Goal: Information Seeking & Learning: Learn about a topic

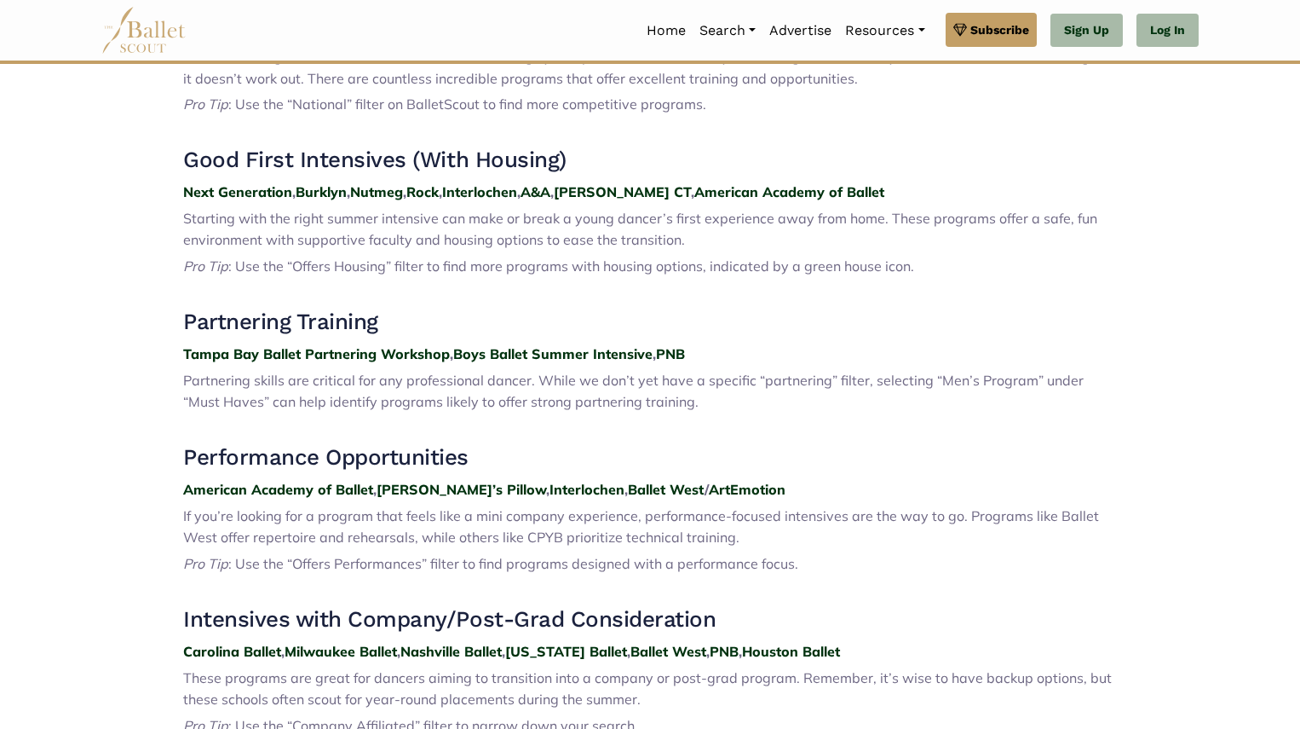
scroll to position [866, 0]
click at [243, 188] on strong "Next Generation" at bounding box center [237, 192] width 109 height 17
click at [322, 188] on strong "Burklyn" at bounding box center [321, 192] width 51 height 17
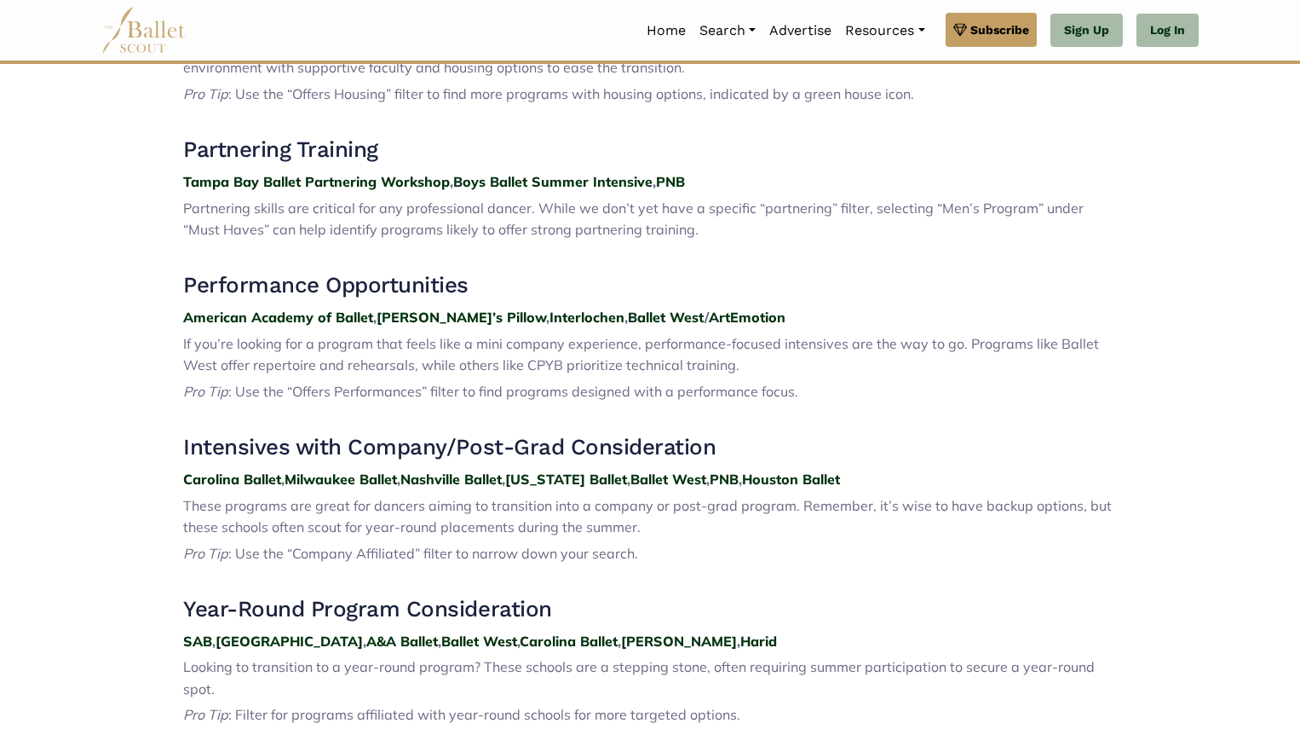
scroll to position [1040, 0]
click at [442, 314] on strong "Jacob’s Pillow" at bounding box center [462, 316] width 170 height 17
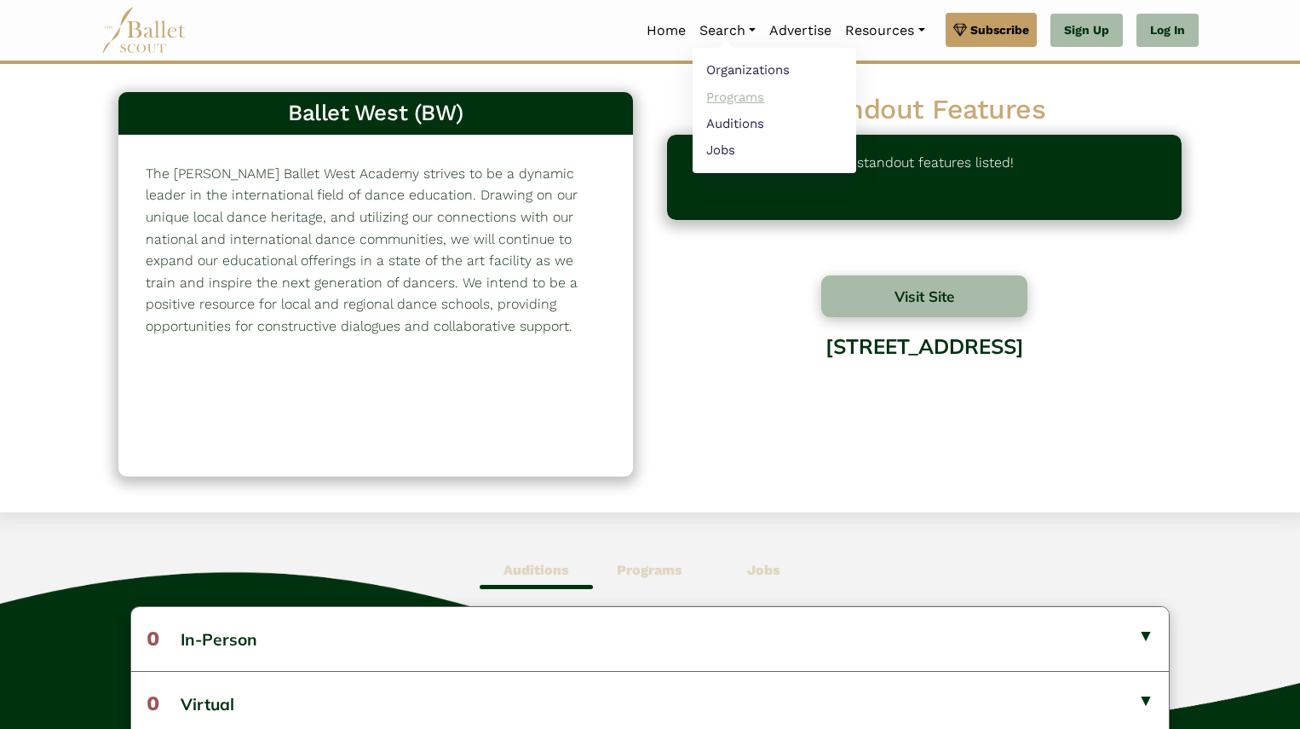
click at [731, 96] on link "Programs" at bounding box center [775, 97] width 164 height 26
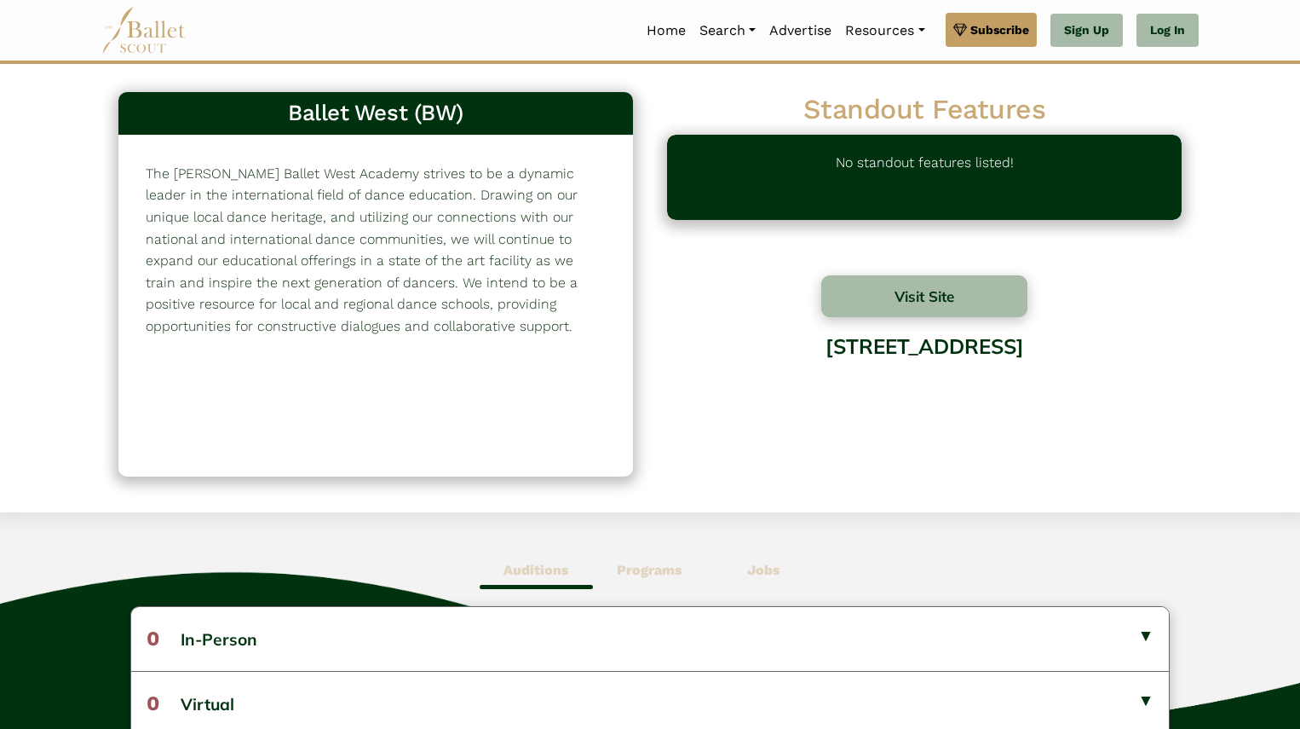
click at [332, 117] on h3 "Ballet West (BW)" at bounding box center [375, 113] width 487 height 29
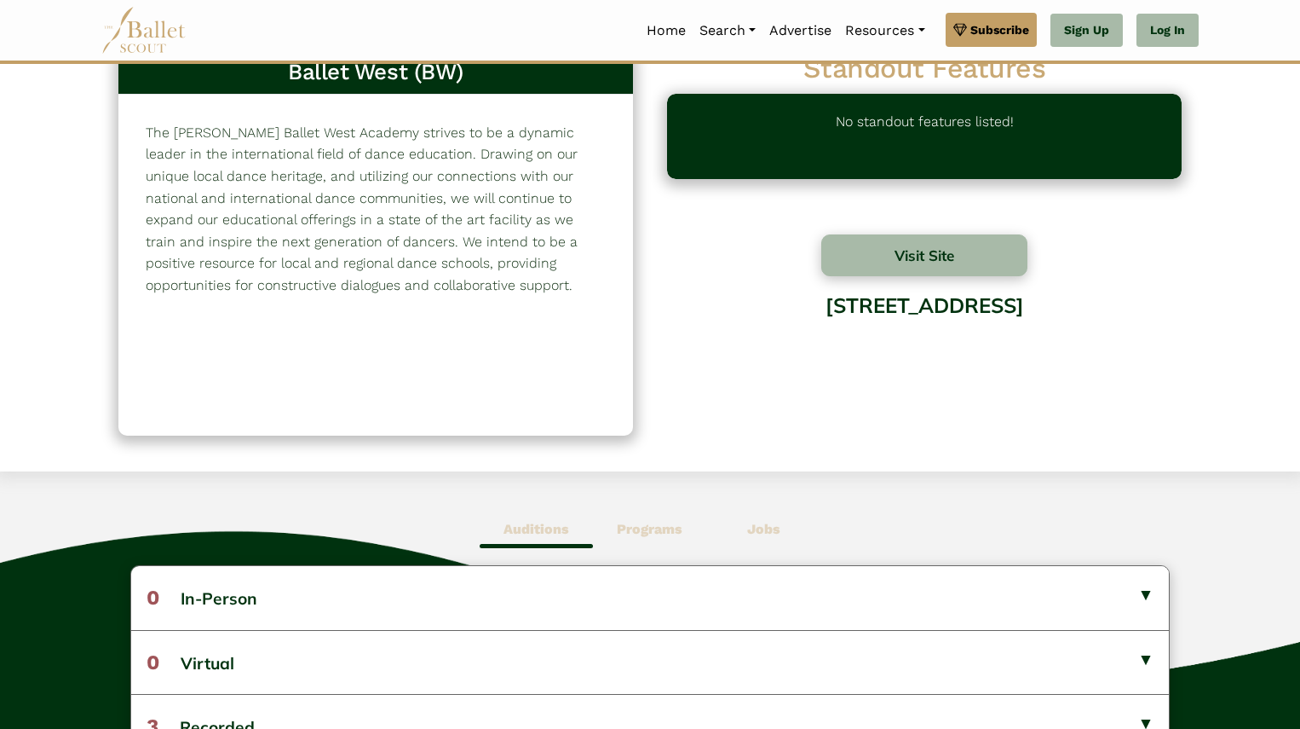
scroll to position [301, 0]
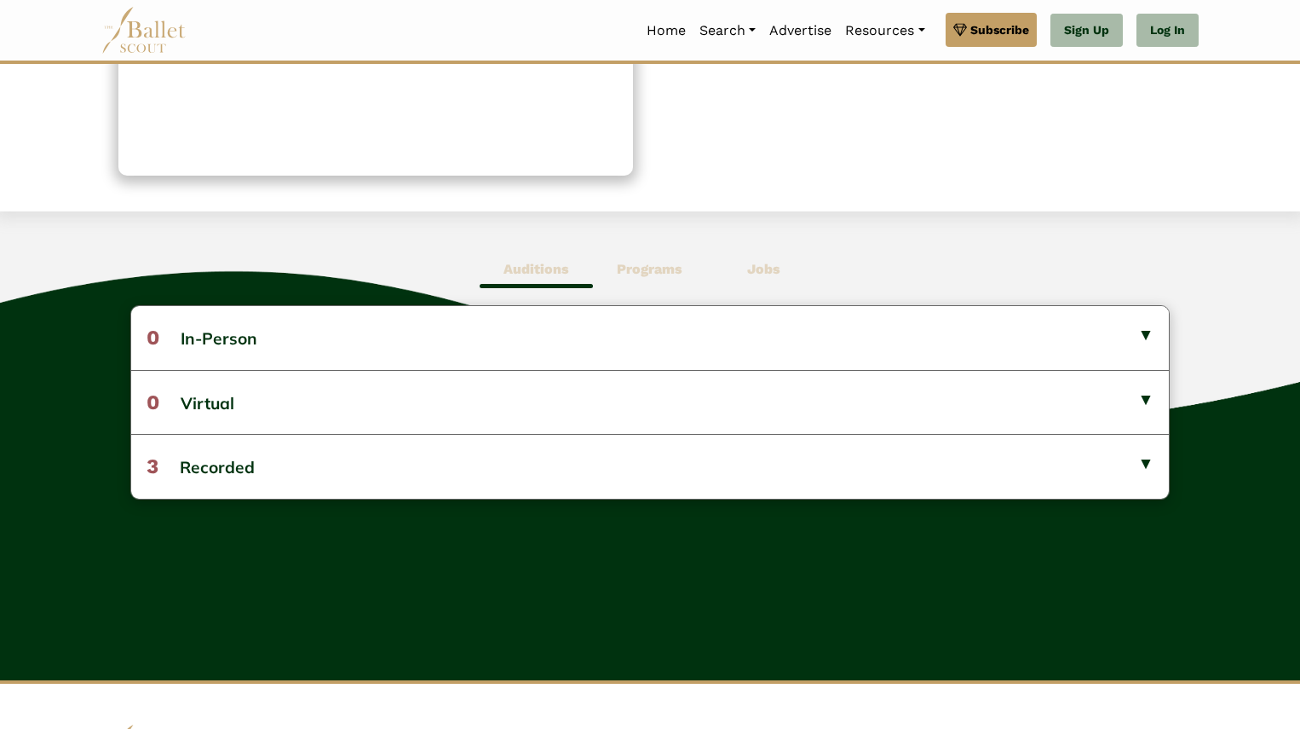
click at [648, 267] on b "Programs" at bounding box center [650, 269] width 66 height 16
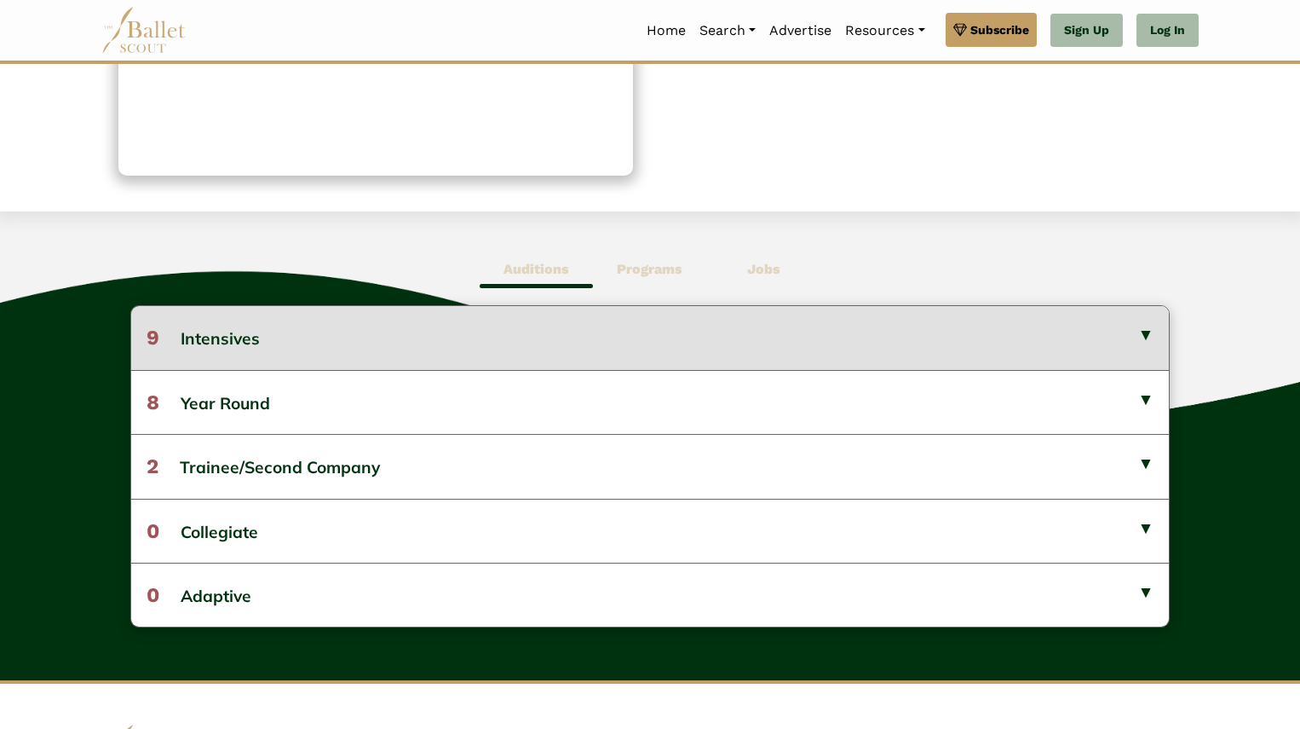
click at [651, 322] on button "9 Intensives" at bounding box center [650, 337] width 1039 height 63
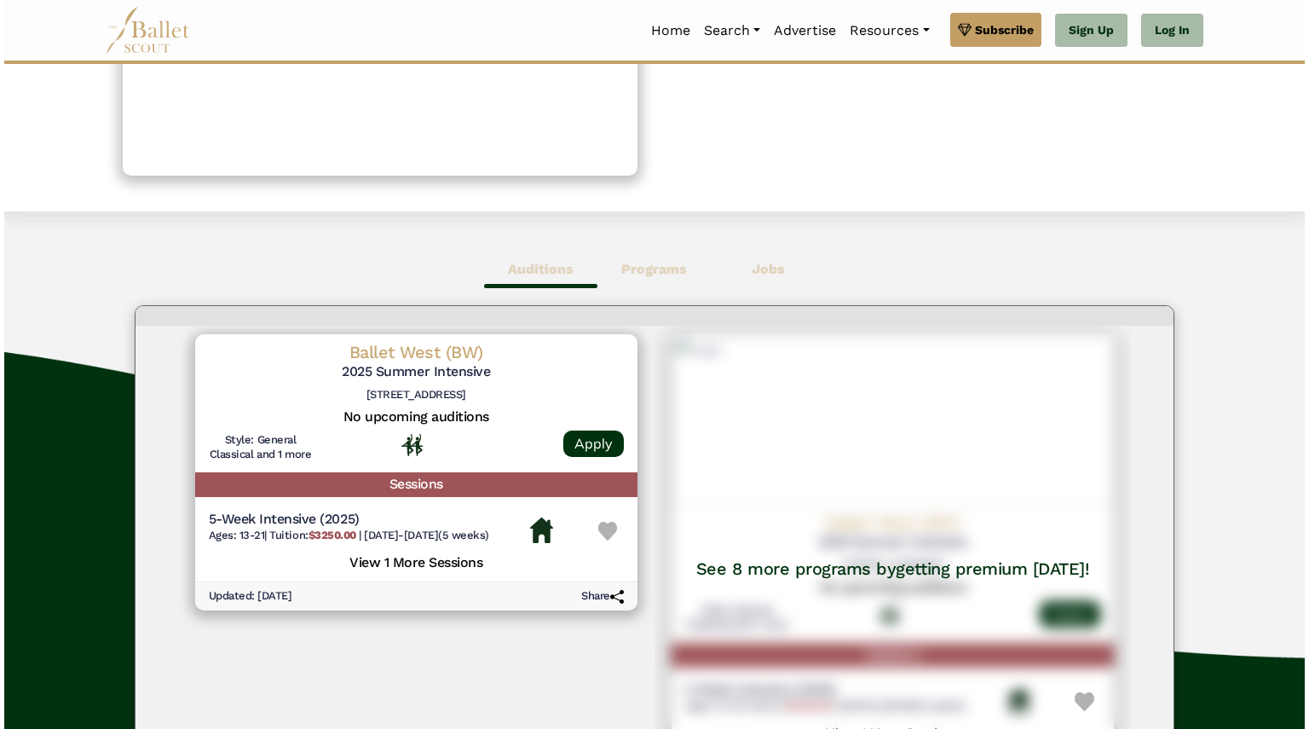
scroll to position [38, 0]
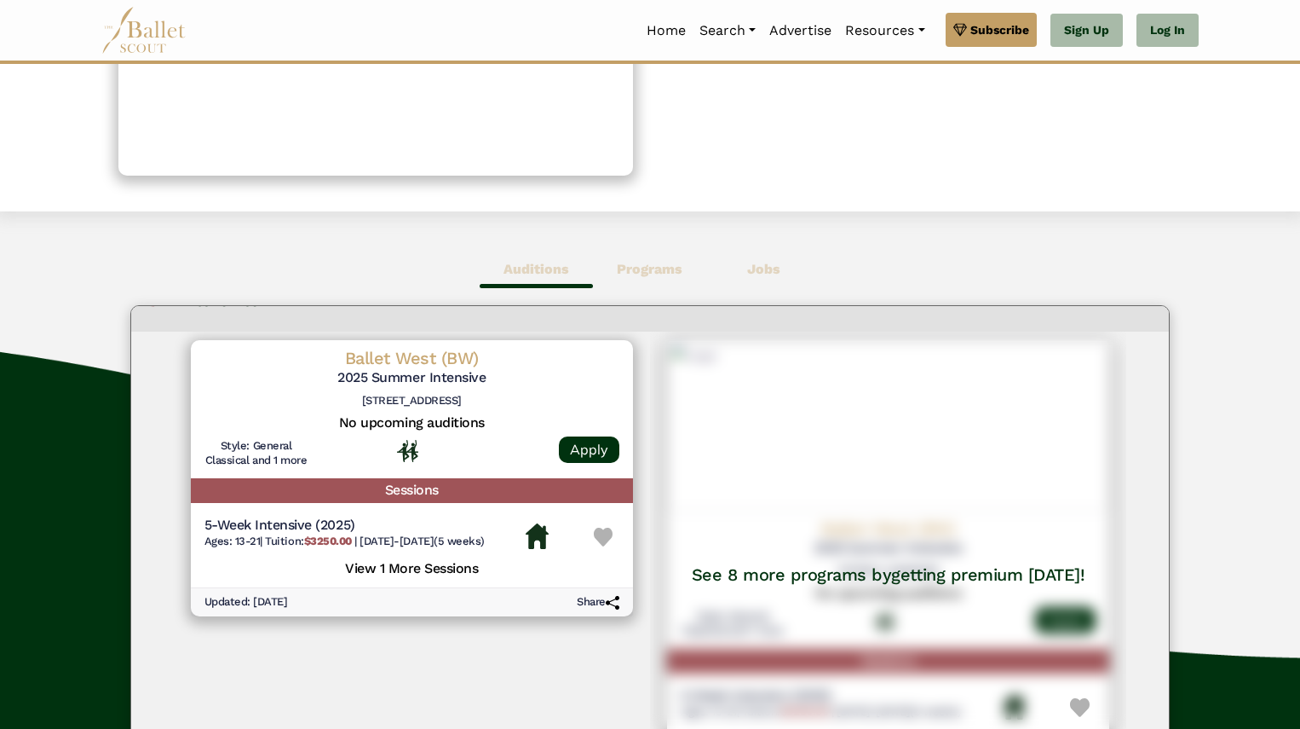
click at [347, 444] on div at bounding box center [411, 450] width 181 height 23
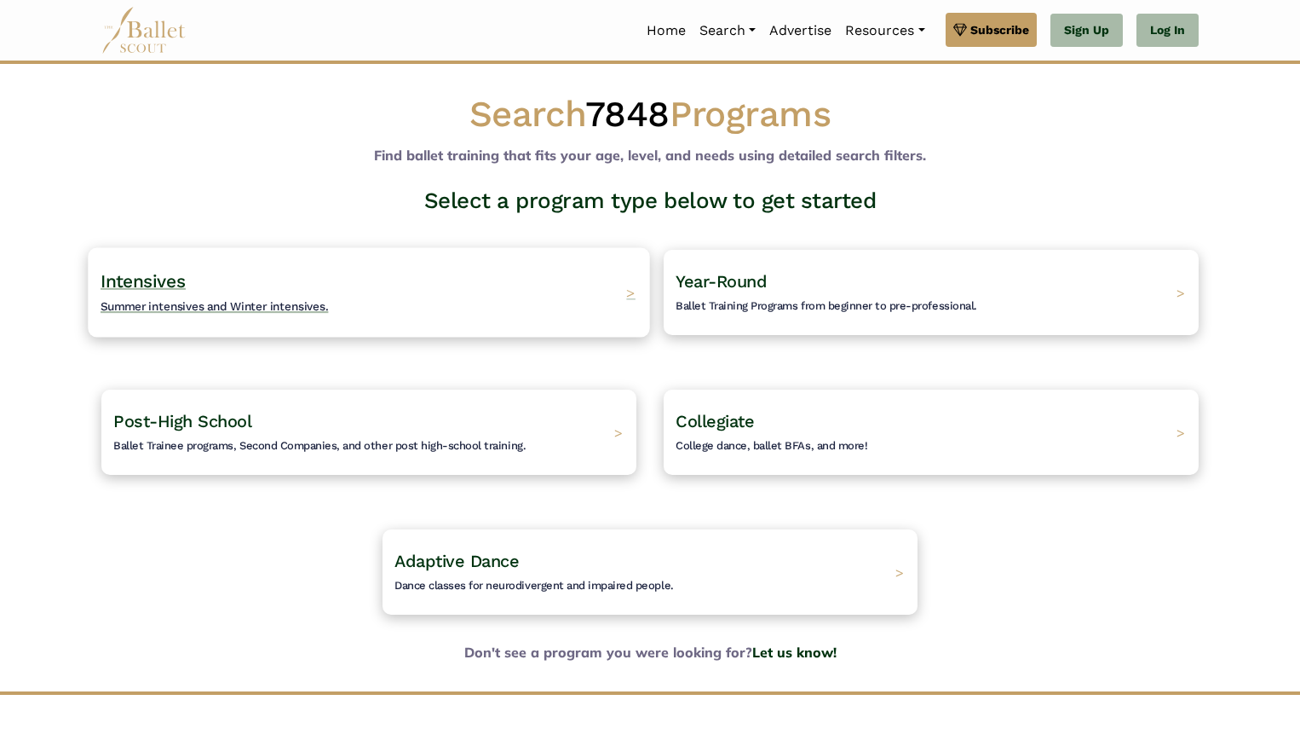
click at [452, 290] on div "Intensives Summer intensives and Winter intensives. >" at bounding box center [369, 291] width 562 height 89
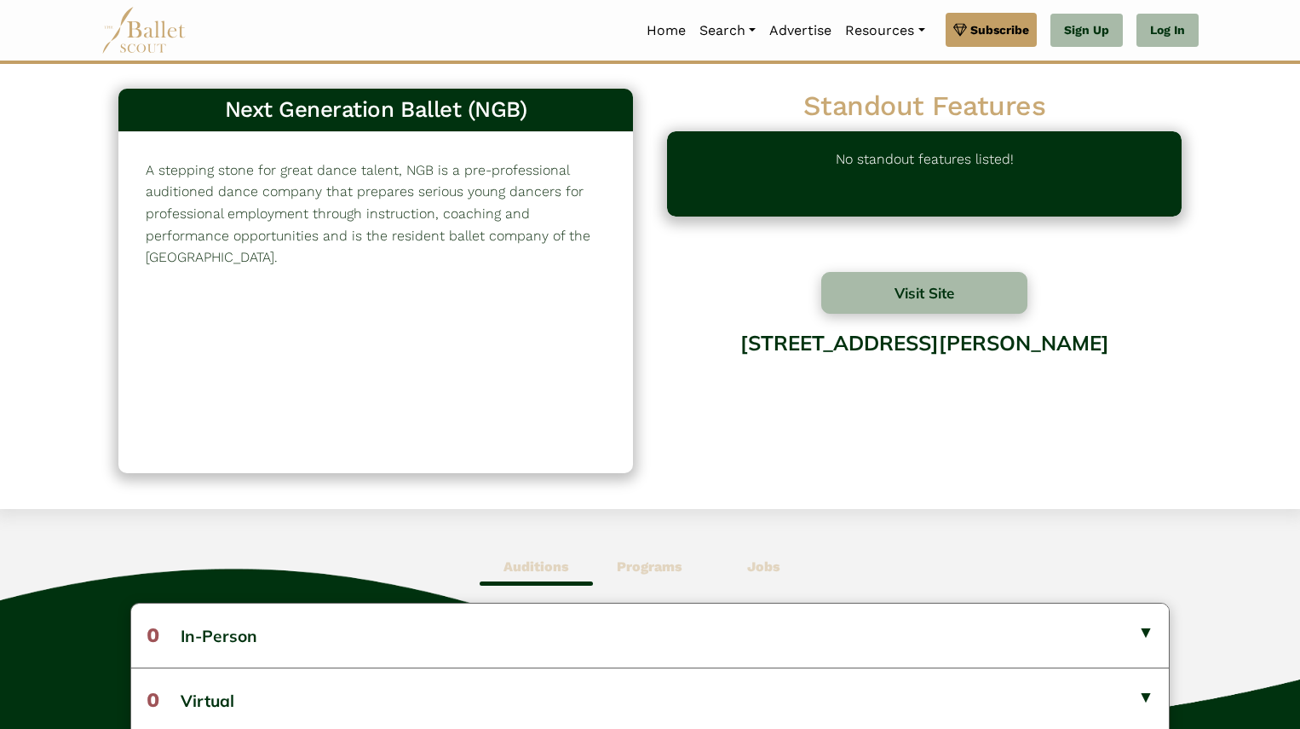
scroll to position [8, 0]
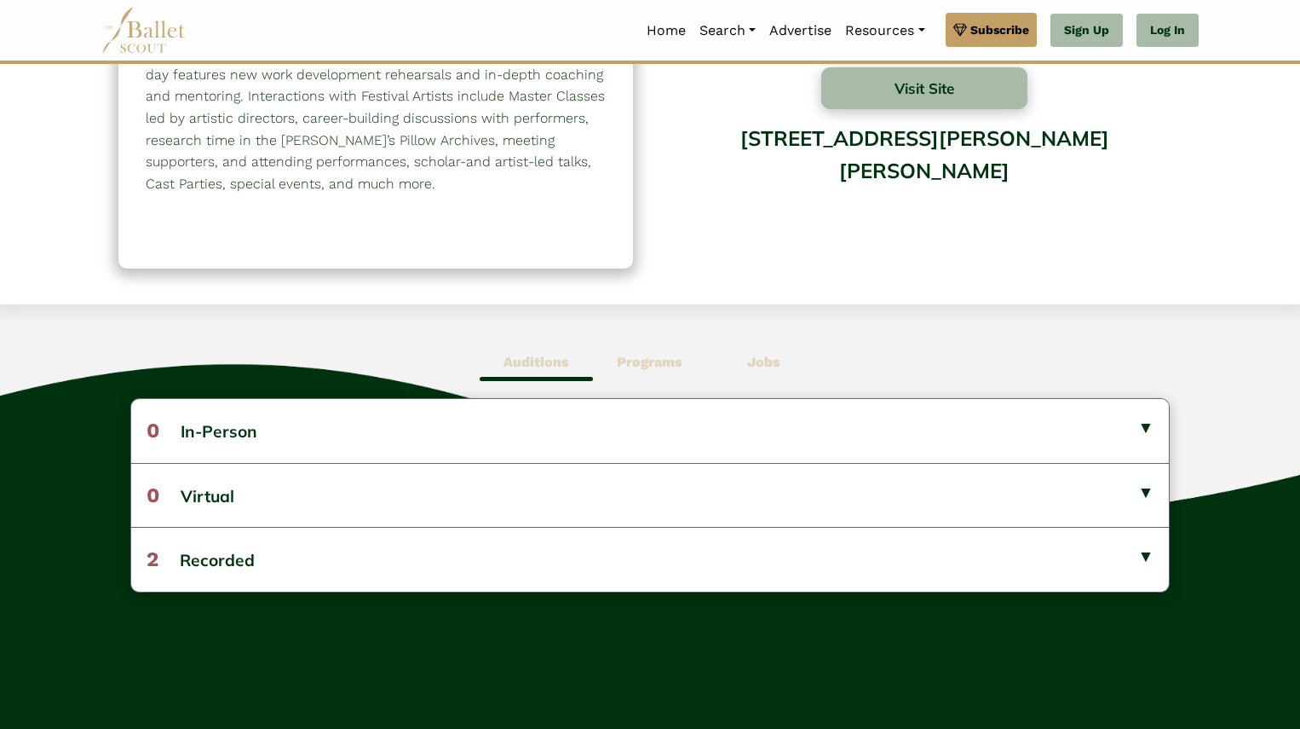
scroll to position [209, 0]
click at [637, 362] on b "Programs" at bounding box center [650, 361] width 66 height 16
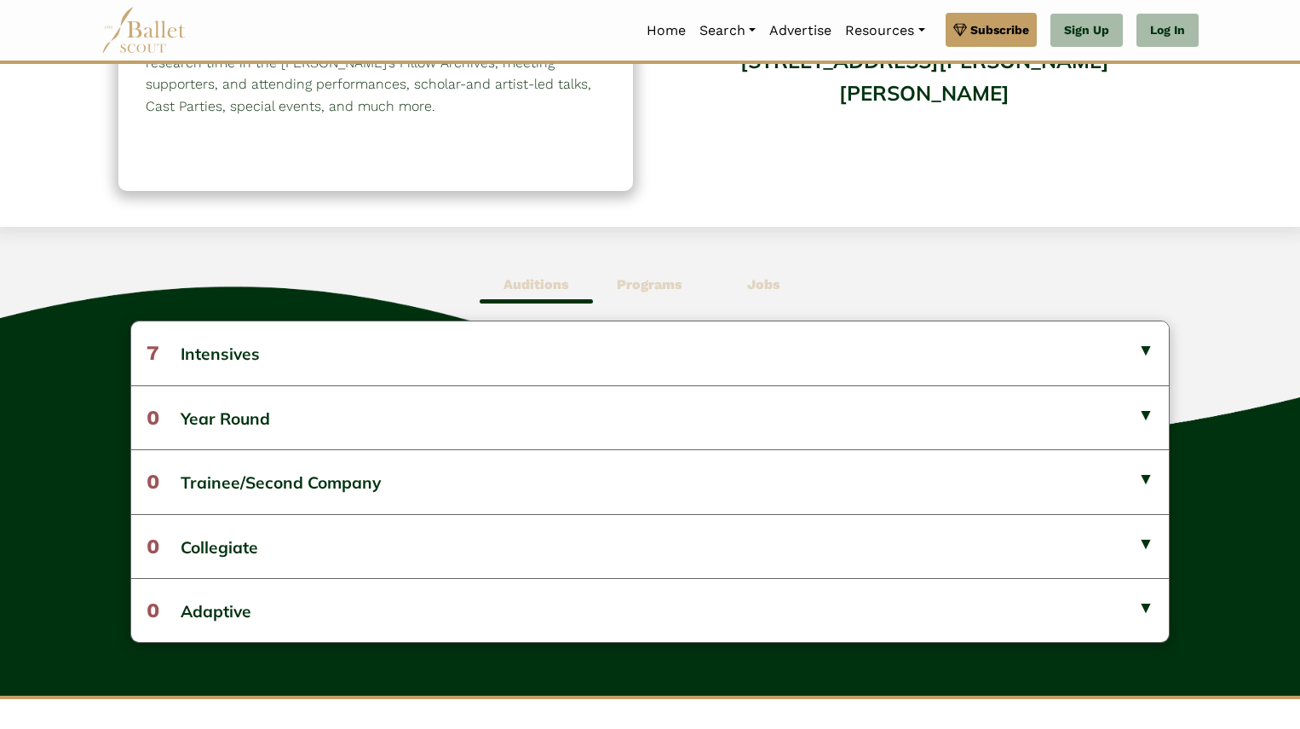
scroll to position [286, 0]
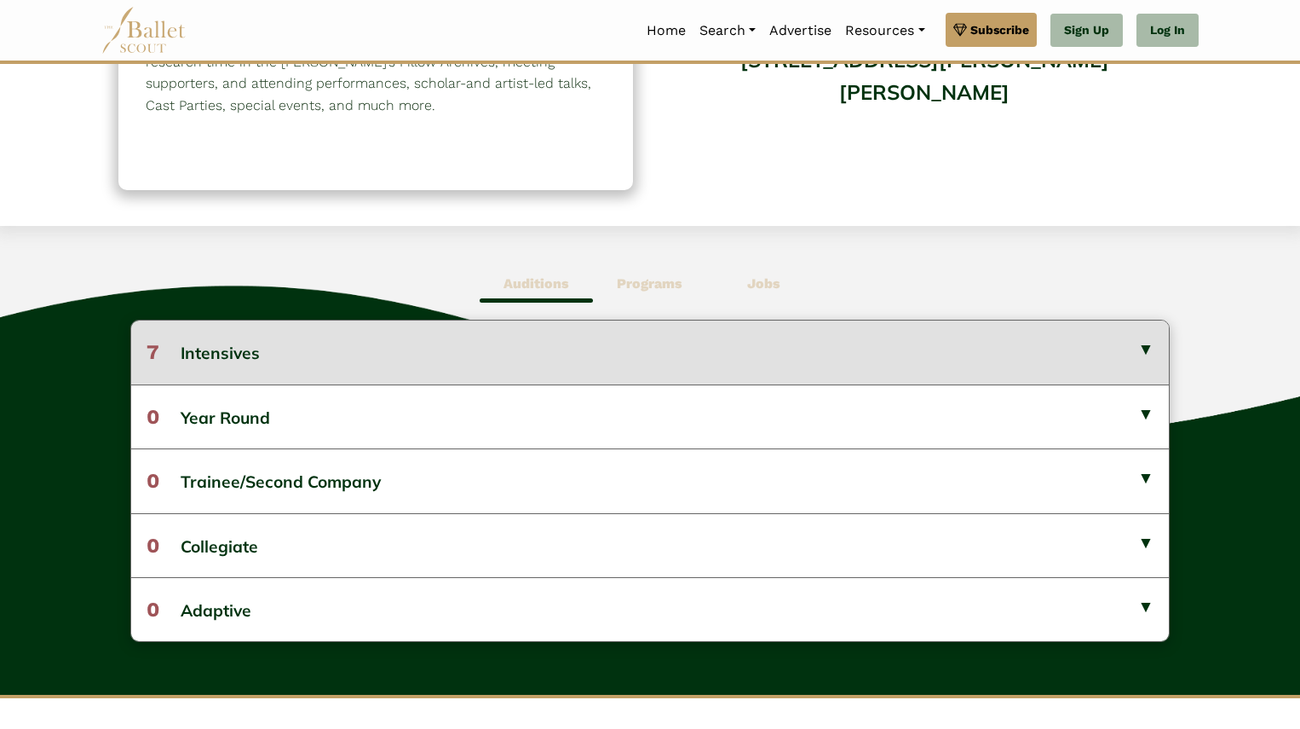
click at [602, 331] on button "7 Intensives" at bounding box center [650, 351] width 1039 height 63
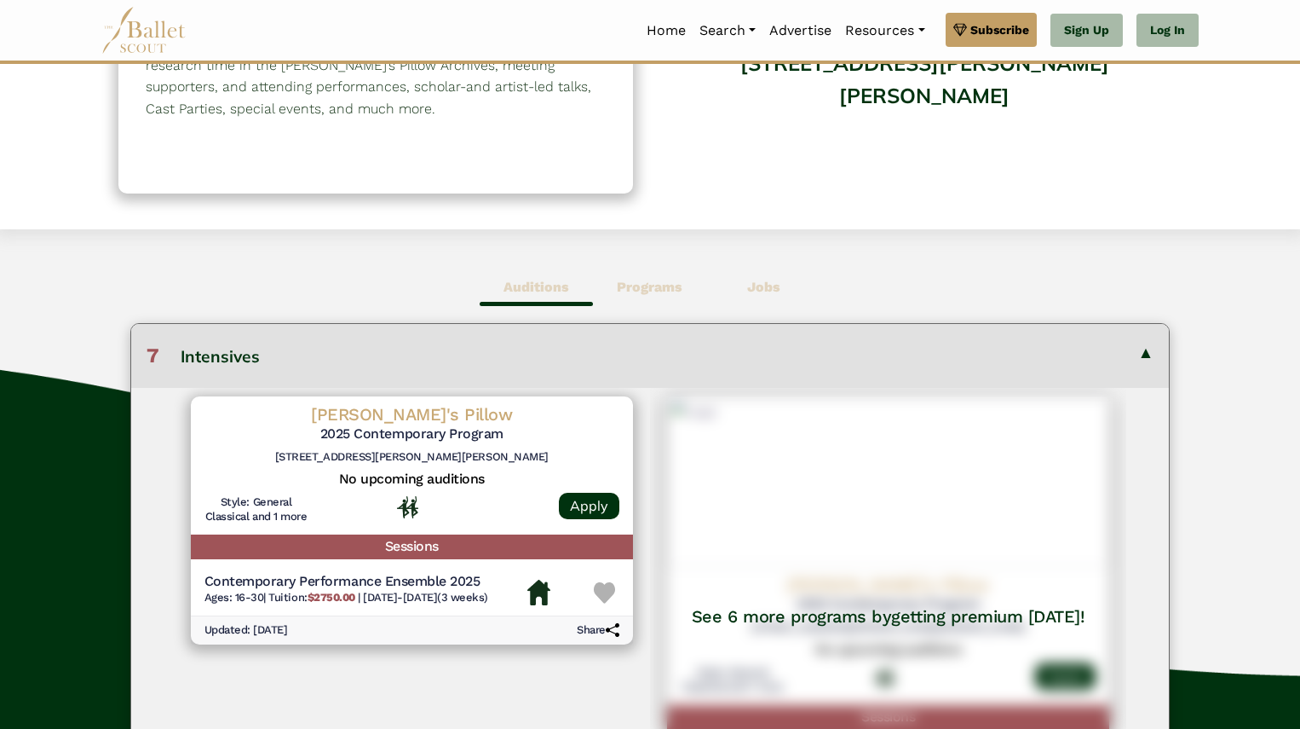
scroll to position [0, 0]
